Goal: Transaction & Acquisition: Purchase product/service

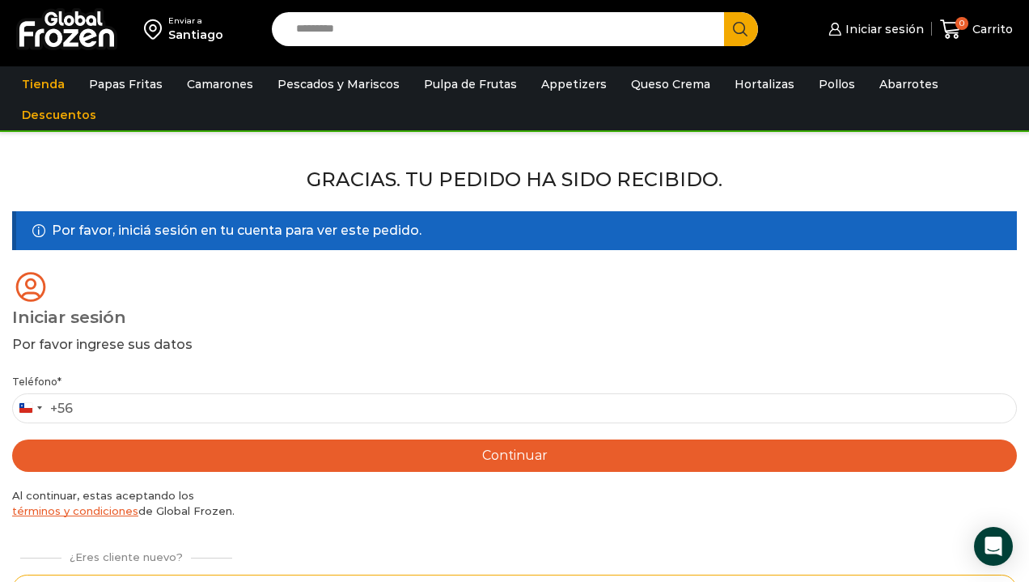
click at [403, 29] on input "Search input" at bounding box center [502, 29] width 428 height 34
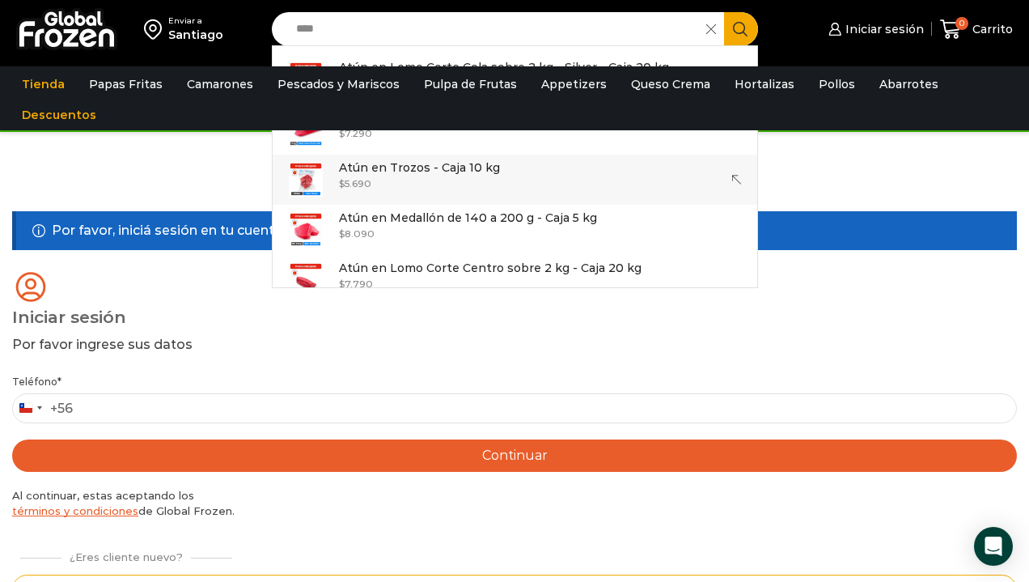
click at [409, 175] on p "Atún en Trozos - Caja 10 kg" at bounding box center [419, 168] width 161 height 18
type input "**********"
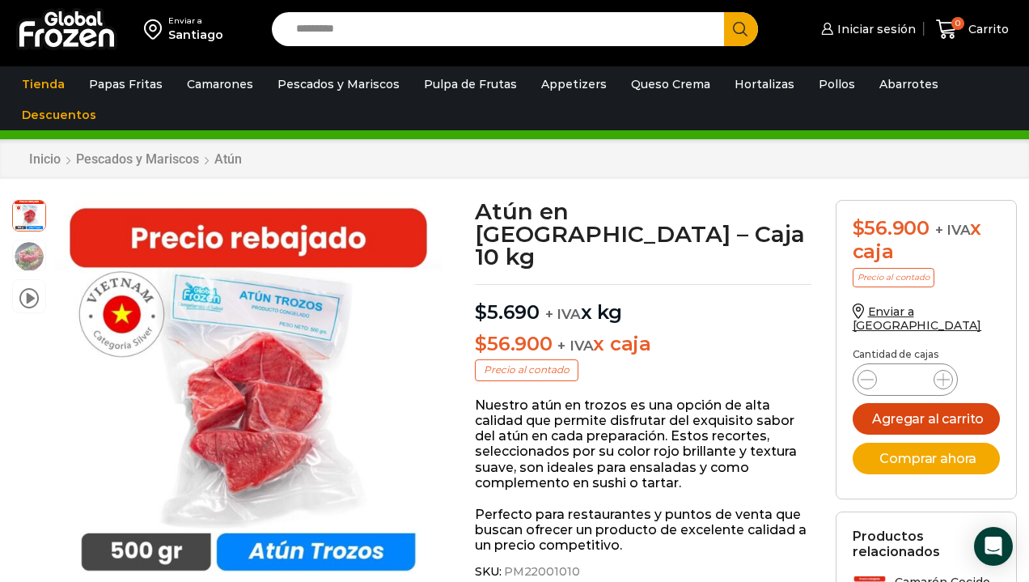
click at [914, 403] on button "Agregar al carrito" at bounding box center [926, 419] width 147 height 32
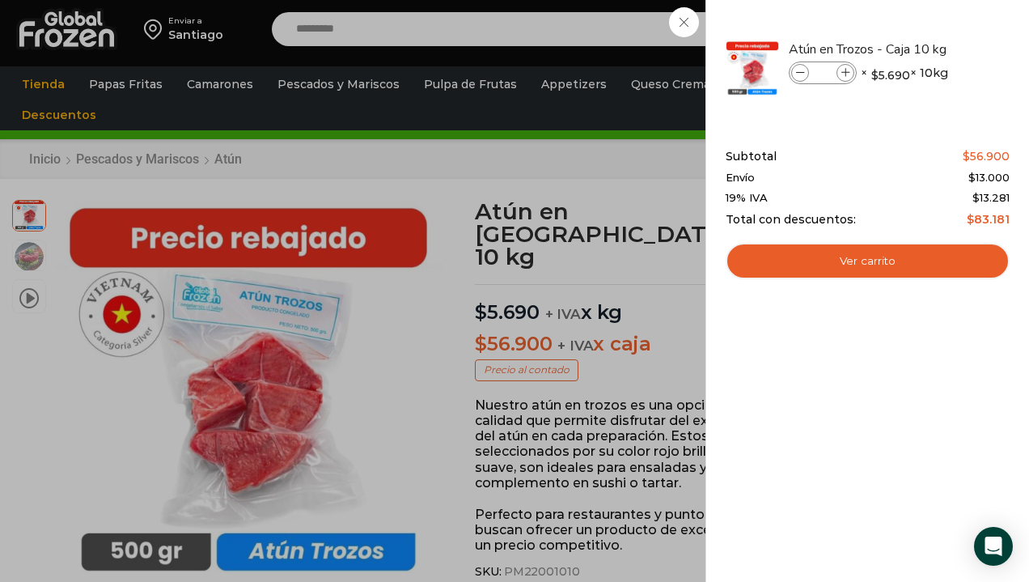
click at [932, 25] on div "1 Carrito 1 1 Shopping Cart *" at bounding box center [972, 30] width 81 height 38
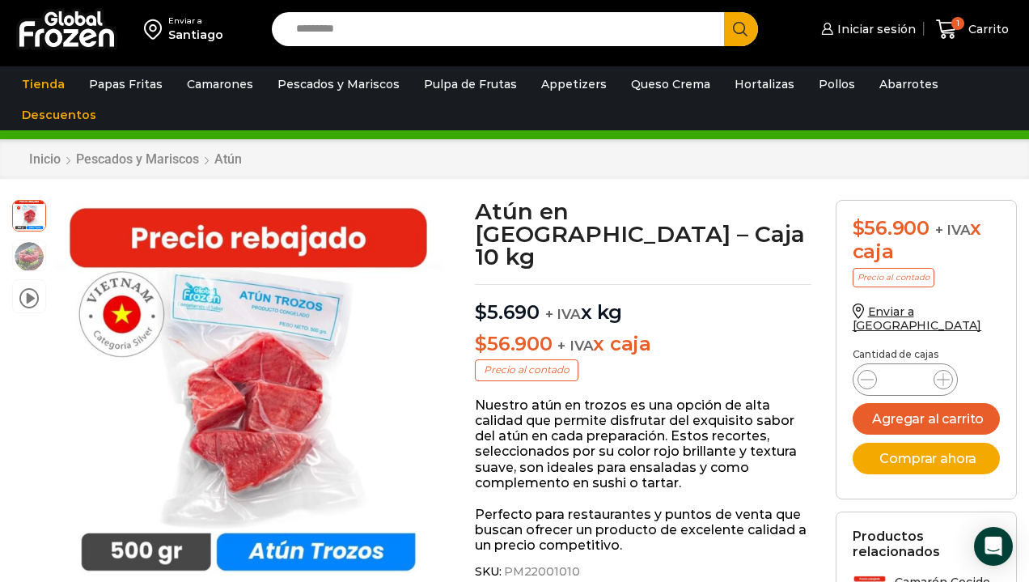
drag, startPoint x: 368, startPoint y: 30, endPoint x: 235, endPoint y: 27, distance: 132.7
click at [235, 27] on div "Enviar a Santiago Search input Search Iniciar sesión *" at bounding box center [514, 29] width 1021 height 58
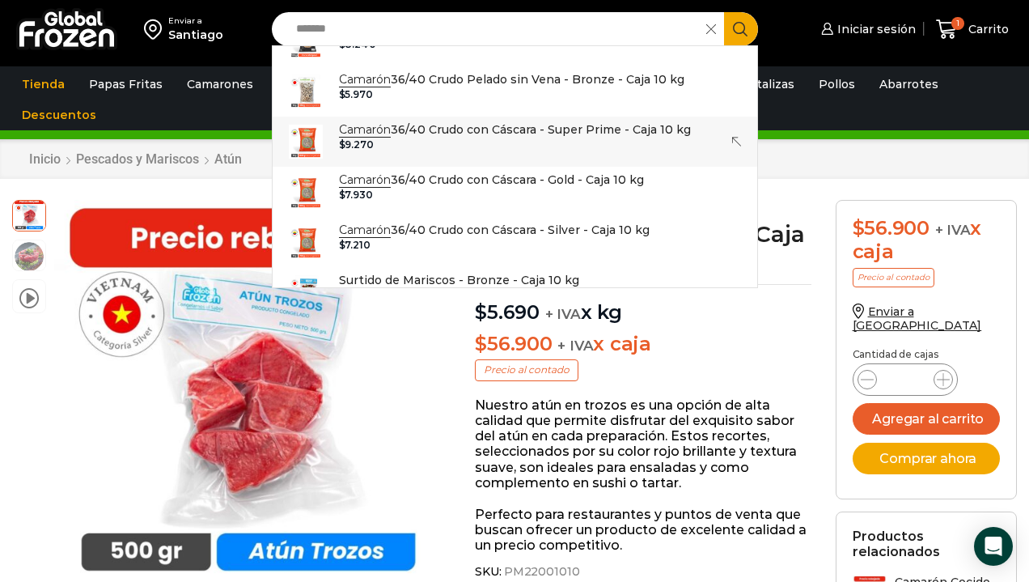
scroll to position [1117, 0]
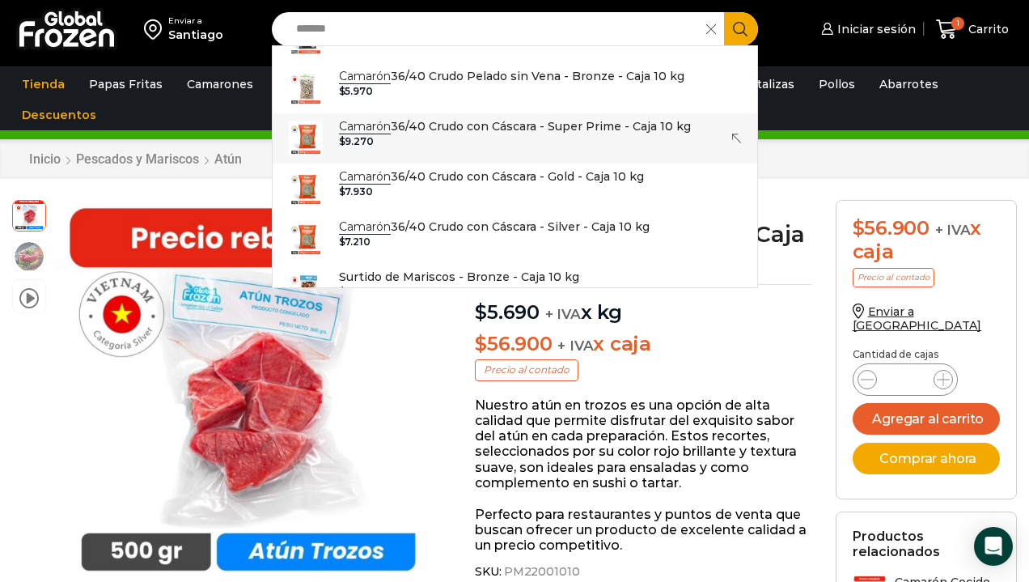
click at [497, 117] on p "Camarón 36/40 Crudo con Cáscara - Super Prime - Caja 10 kg" at bounding box center [515, 126] width 352 height 18
type input "**********"
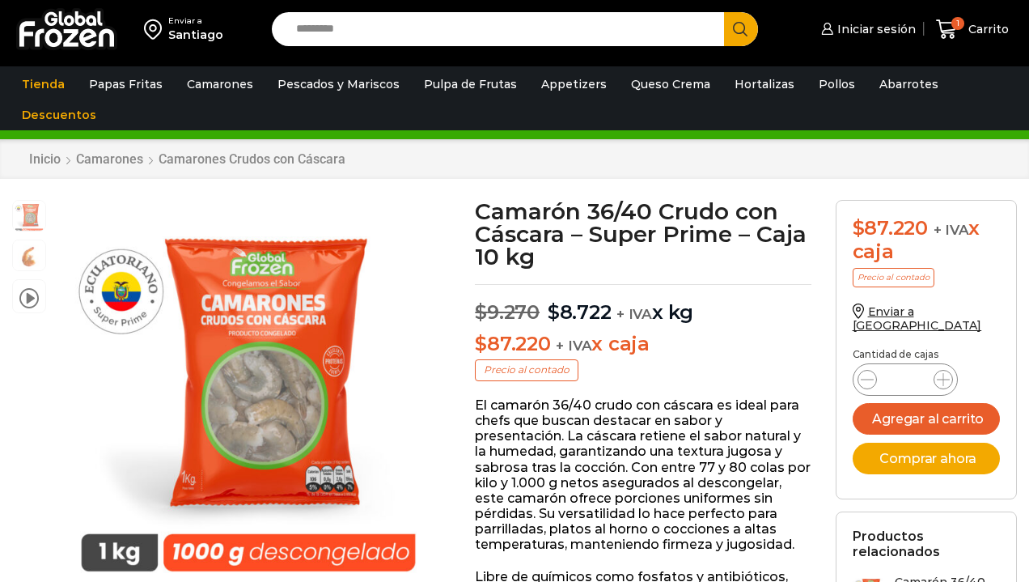
scroll to position [1, 0]
click at [940, 373] on icon at bounding box center [943, 379] width 13 height 13
click at [941, 373] on icon at bounding box center [943, 379] width 13 height 13
type input "*"
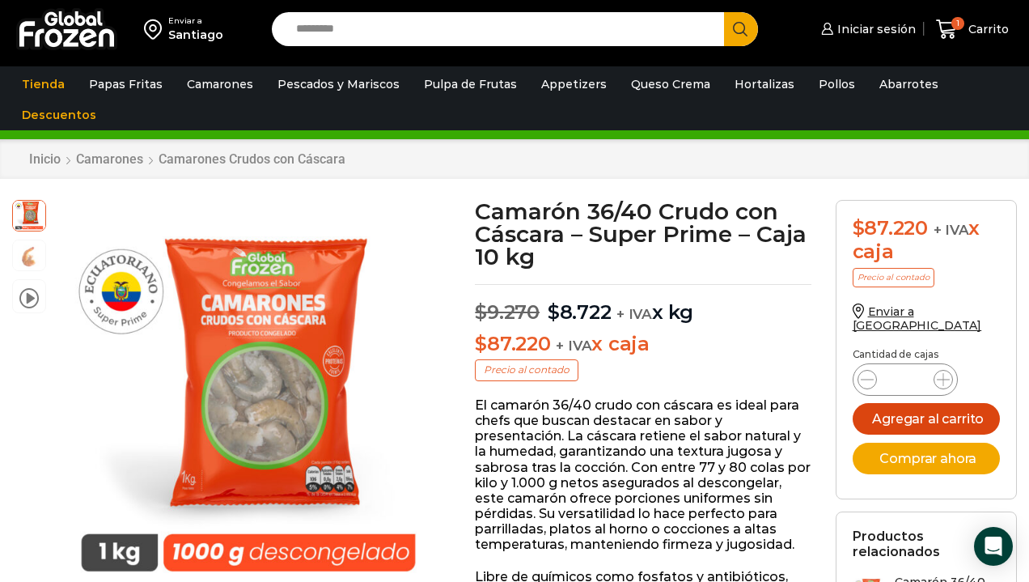
click at [935, 404] on button "Agregar al carrito" at bounding box center [926, 419] width 147 height 32
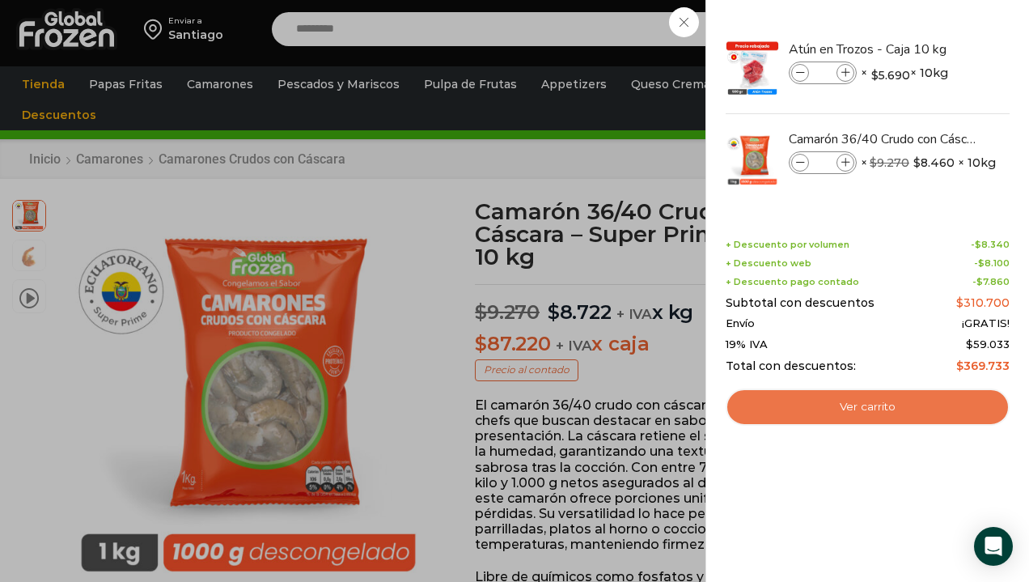
click at [878, 402] on link "Ver carrito" at bounding box center [868, 406] width 284 height 37
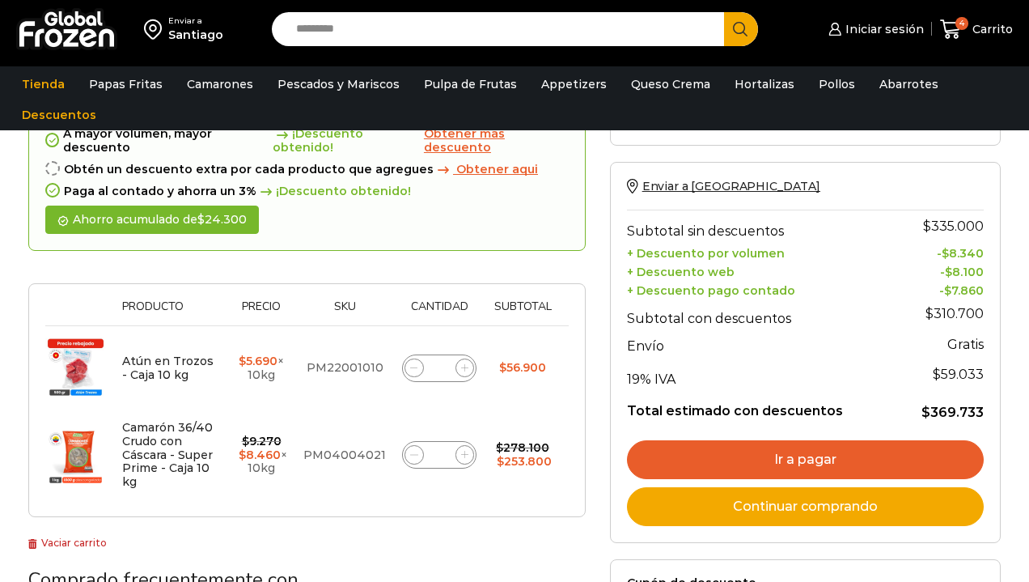
scroll to position [110, 0]
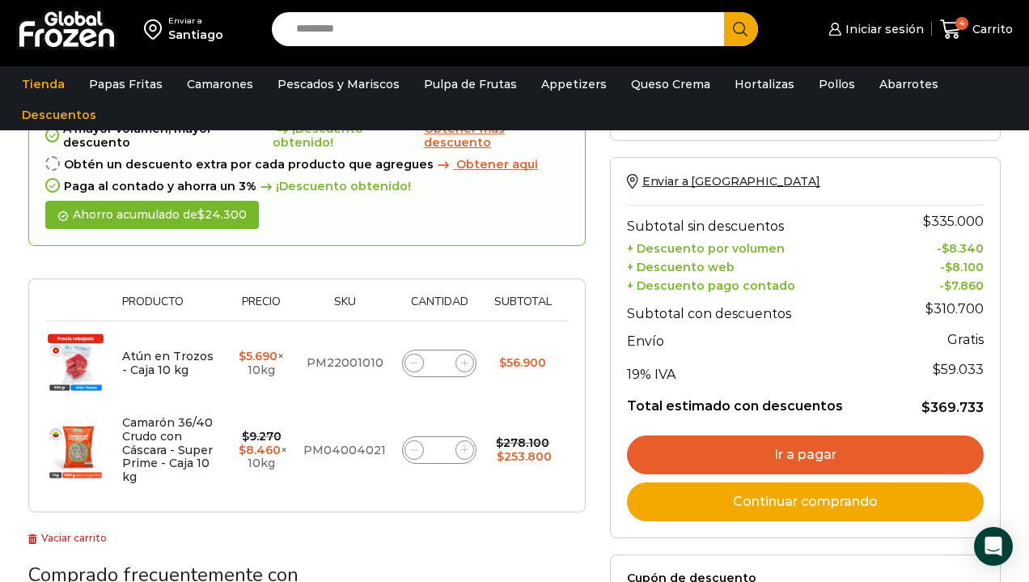
click at [802, 447] on link "Ir a pagar" at bounding box center [805, 454] width 357 height 39
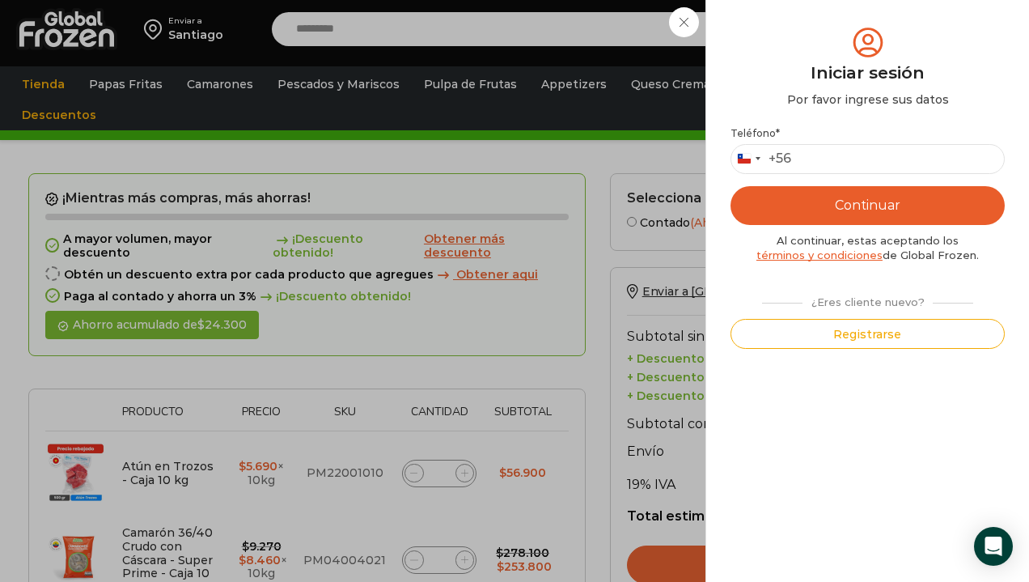
scroll to position [0, 0]
click at [820, 159] on input "Teléfono *" at bounding box center [868, 159] width 274 height 30
type input "*********"
click at [868, 205] on button "Continuar" at bounding box center [868, 205] width 274 height 39
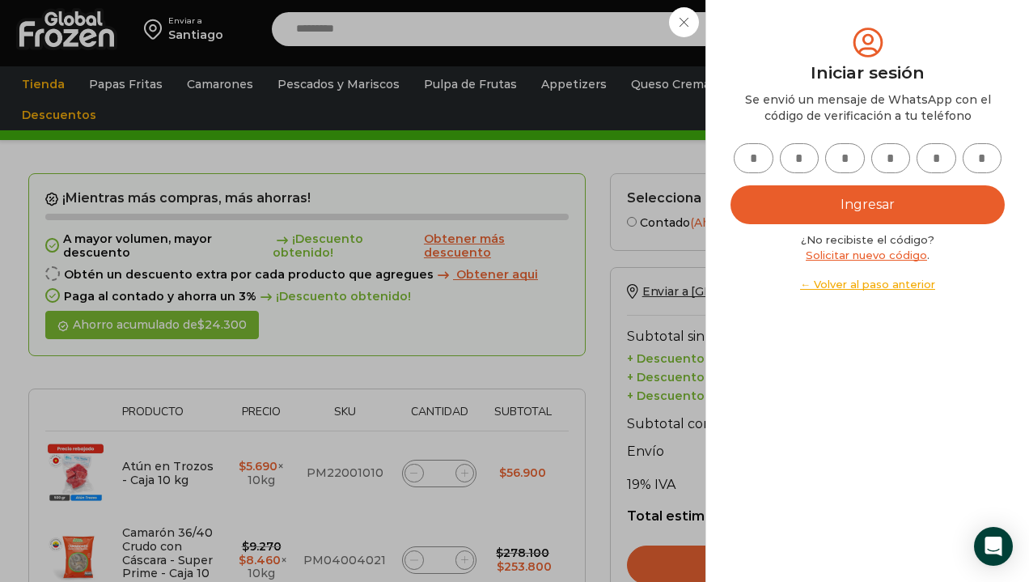
click at [765, 161] on input "text" at bounding box center [754, 158] width 40 height 30
type input "*"
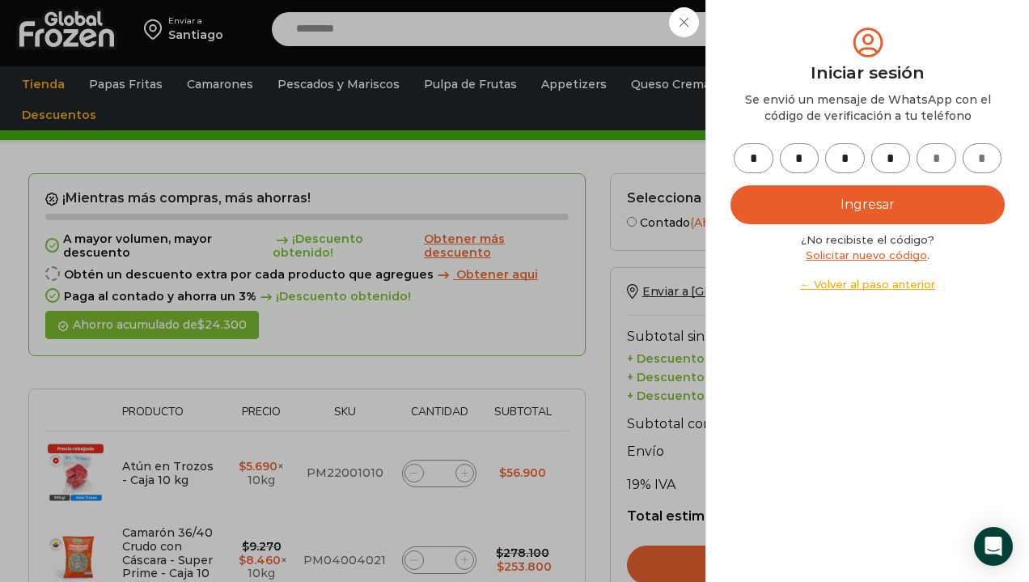
type input "*"
click at [836, 209] on button "Ingresar" at bounding box center [868, 204] width 274 height 39
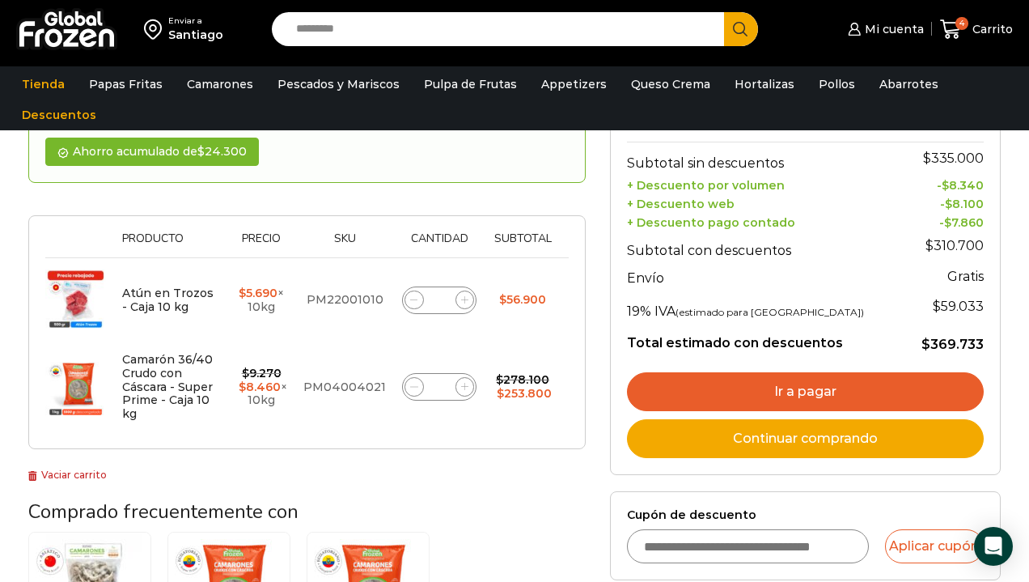
scroll to position [168, 0]
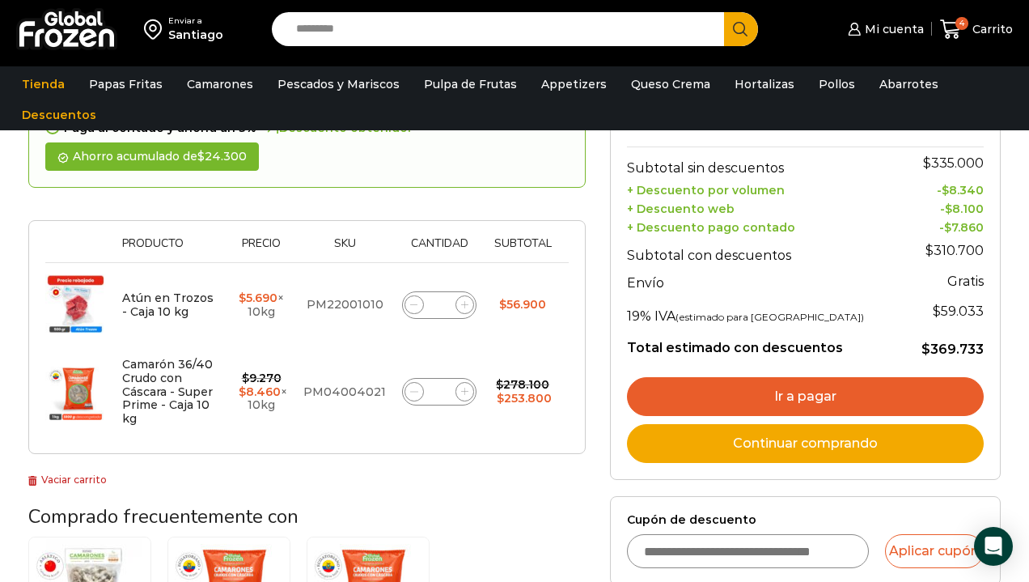
click at [812, 392] on link "Ir a pagar" at bounding box center [805, 396] width 357 height 39
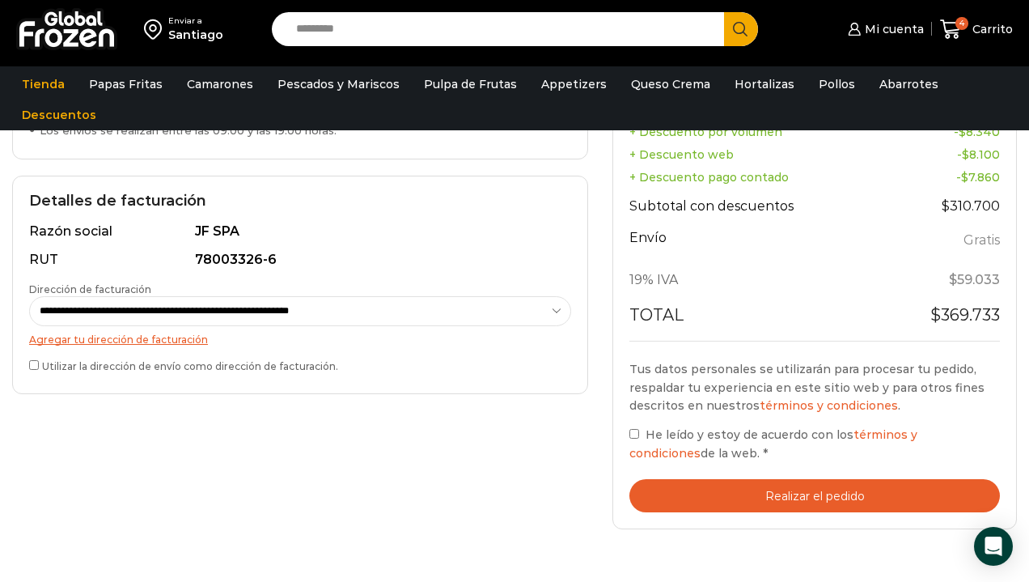
scroll to position [400, 0]
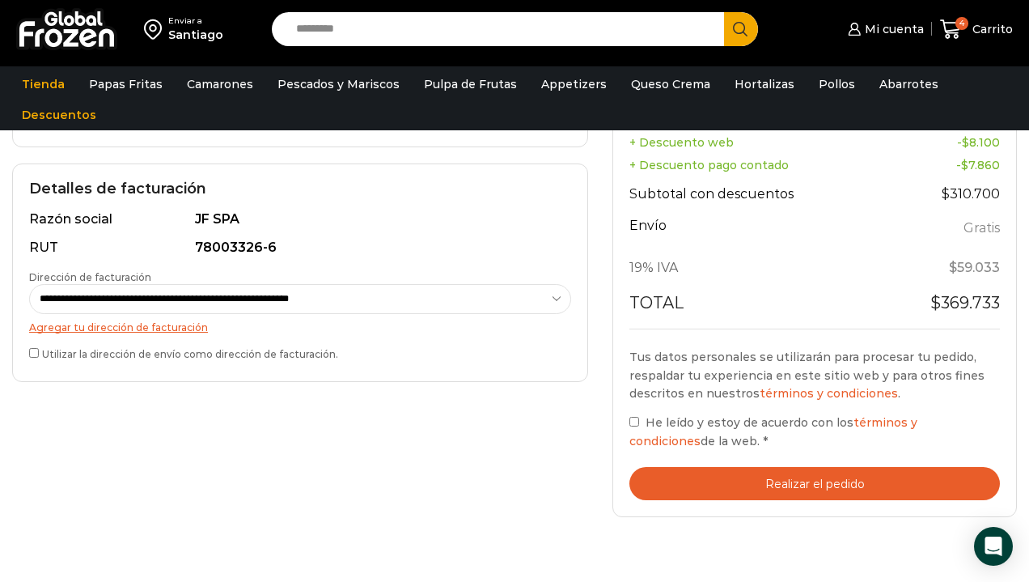
click at [781, 477] on button "Realizar el pedido" at bounding box center [814, 483] width 371 height 33
